Goal: Task Accomplishment & Management: Complete application form

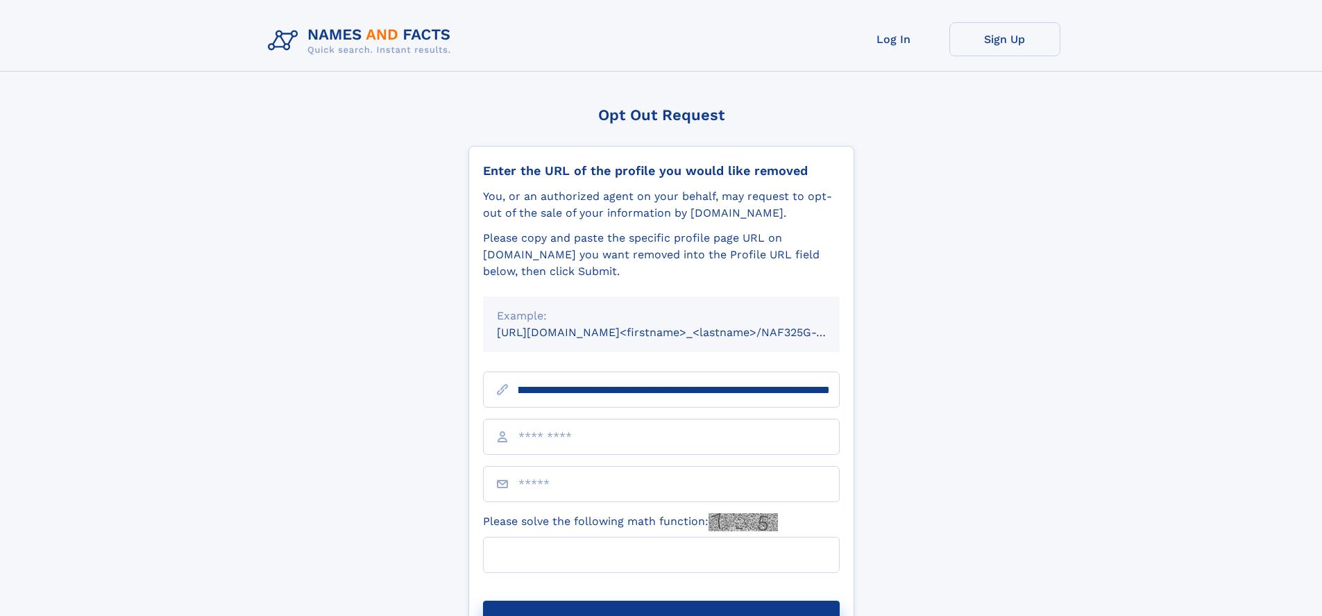
scroll to position [0, 148]
type input "**********"
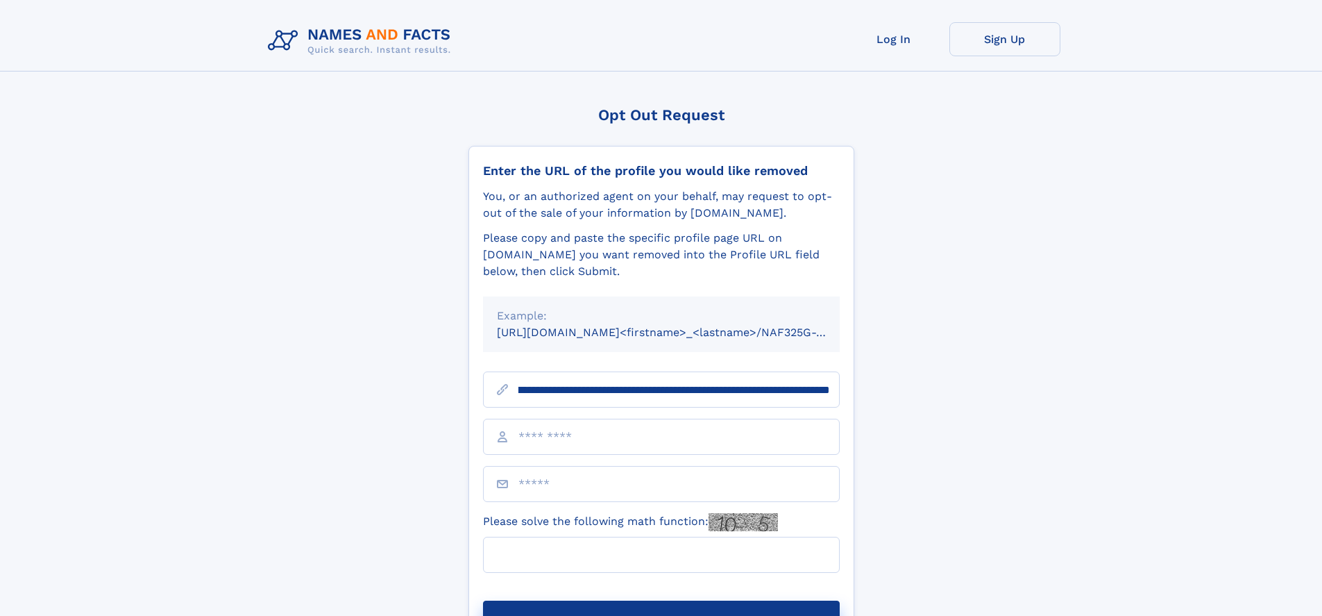
scroll to position [0, 148]
type input "**********"
